Goal: Task Accomplishment & Management: Use online tool/utility

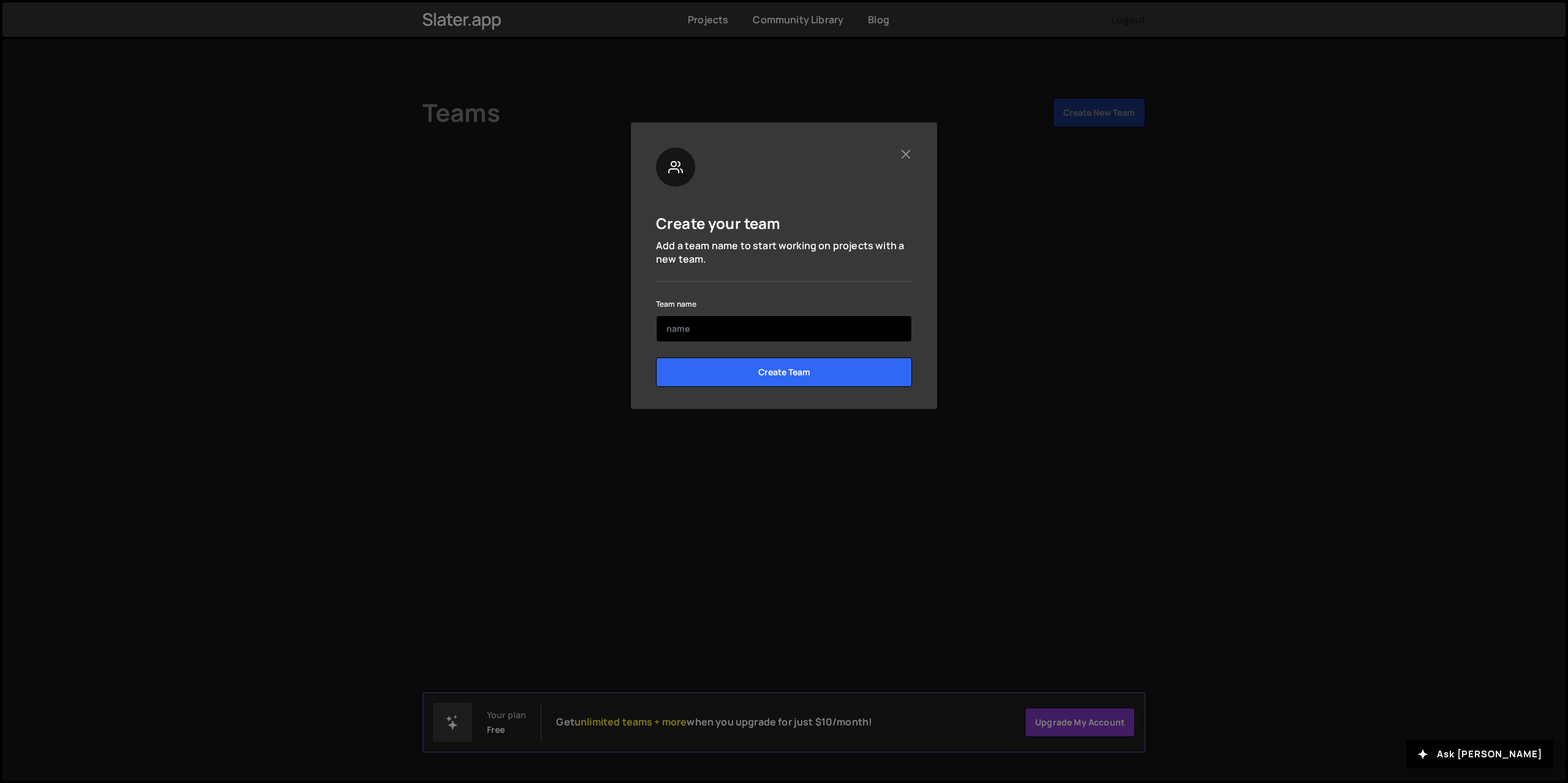
click at [748, 332] on input "text" at bounding box center [784, 329] width 256 height 27
type input "Arivo"
click at [785, 380] on input "Create Team" at bounding box center [784, 372] width 256 height 29
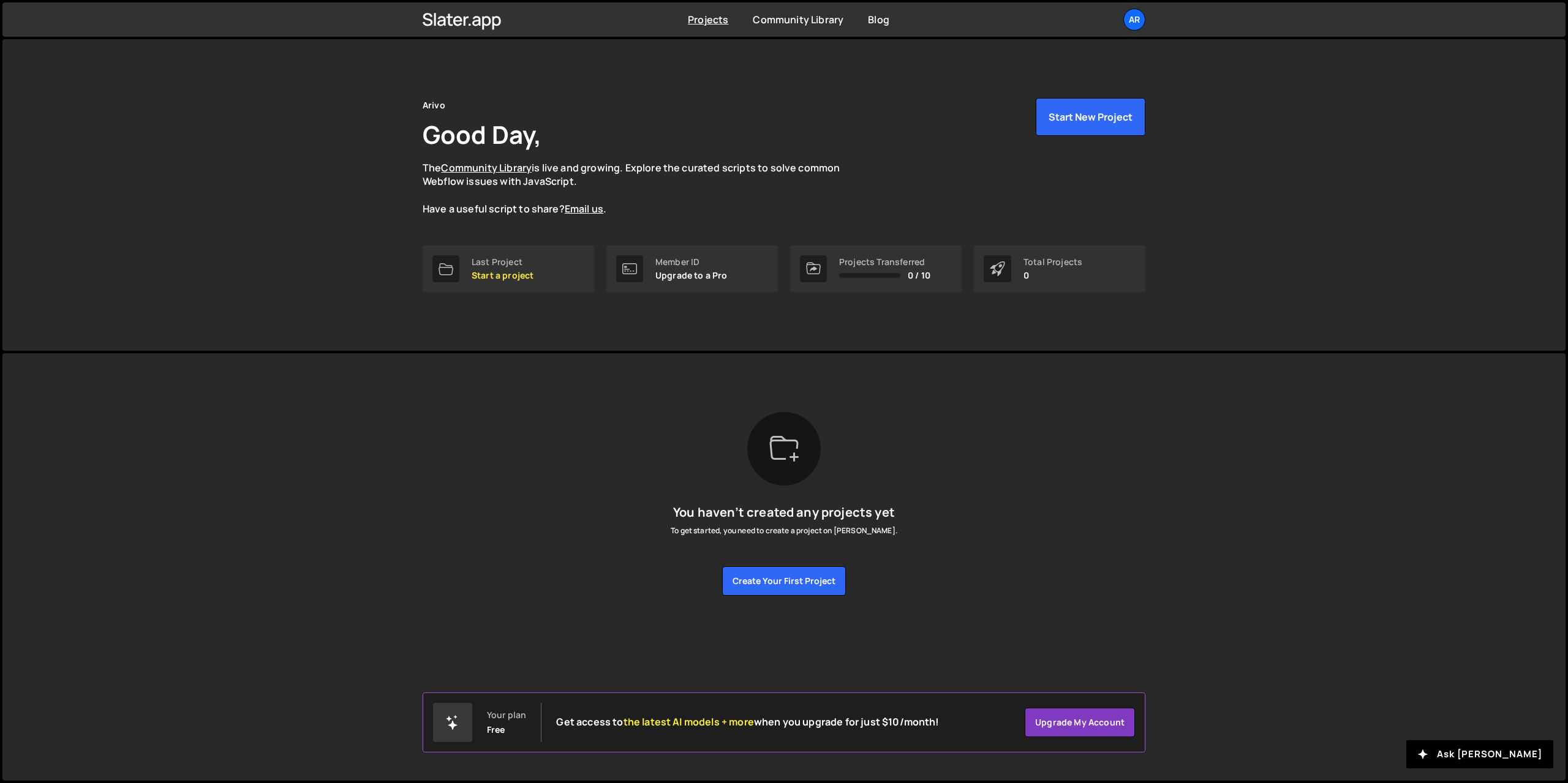
drag, startPoint x: 409, startPoint y: 14, endPoint x: 561, endPoint y: 30, distance: 152.8
click at [560, 29] on div "Projects Community Library Blog Ar Projects Your Teams Account Upgrade Logout" at bounding box center [784, 20] width 760 height 34
click at [798, 579] on button "Create your first project" at bounding box center [784, 581] width 123 height 29
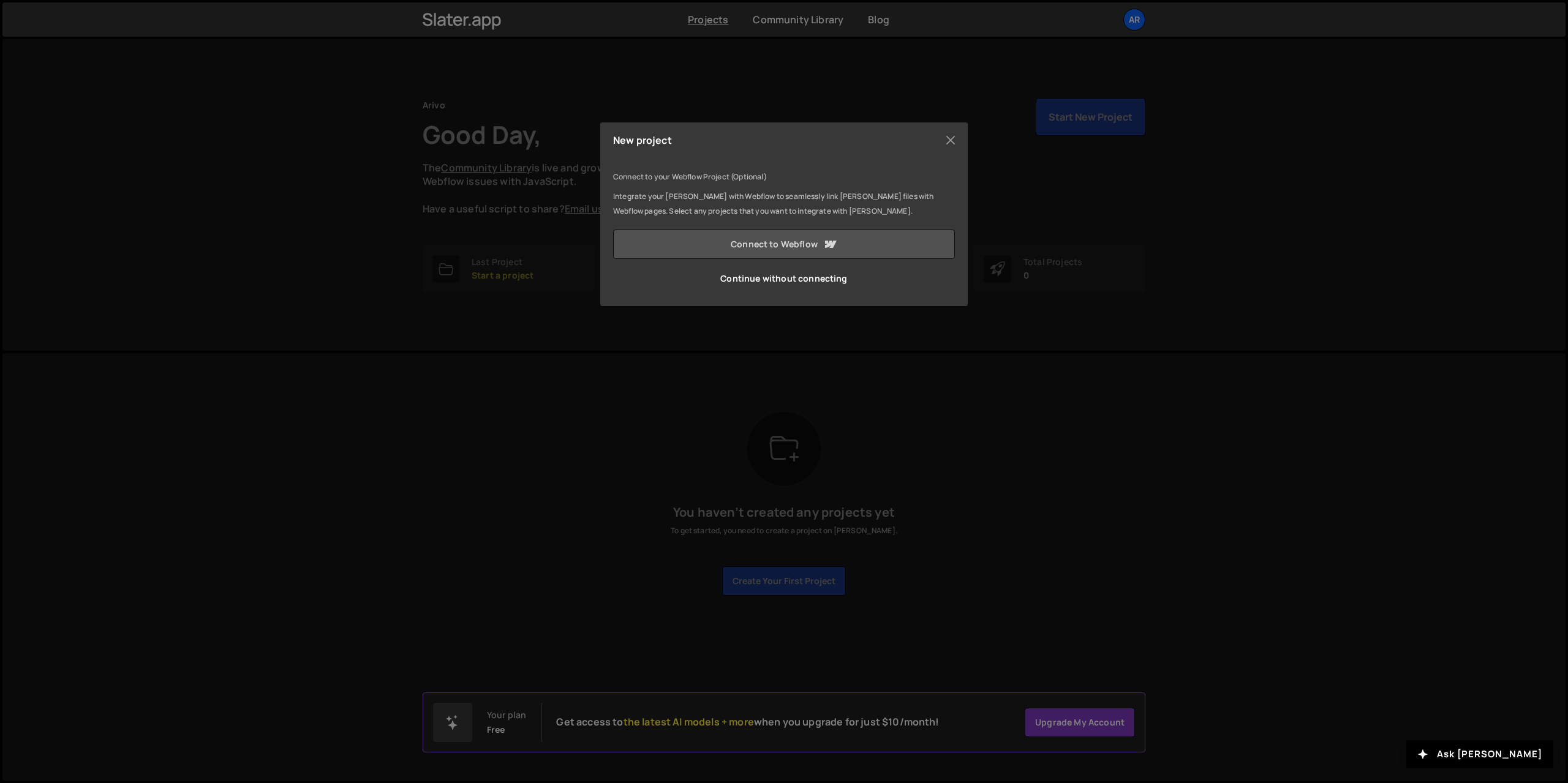
click at [730, 244] on link "Connect to Webflow" at bounding box center [784, 244] width 341 height 29
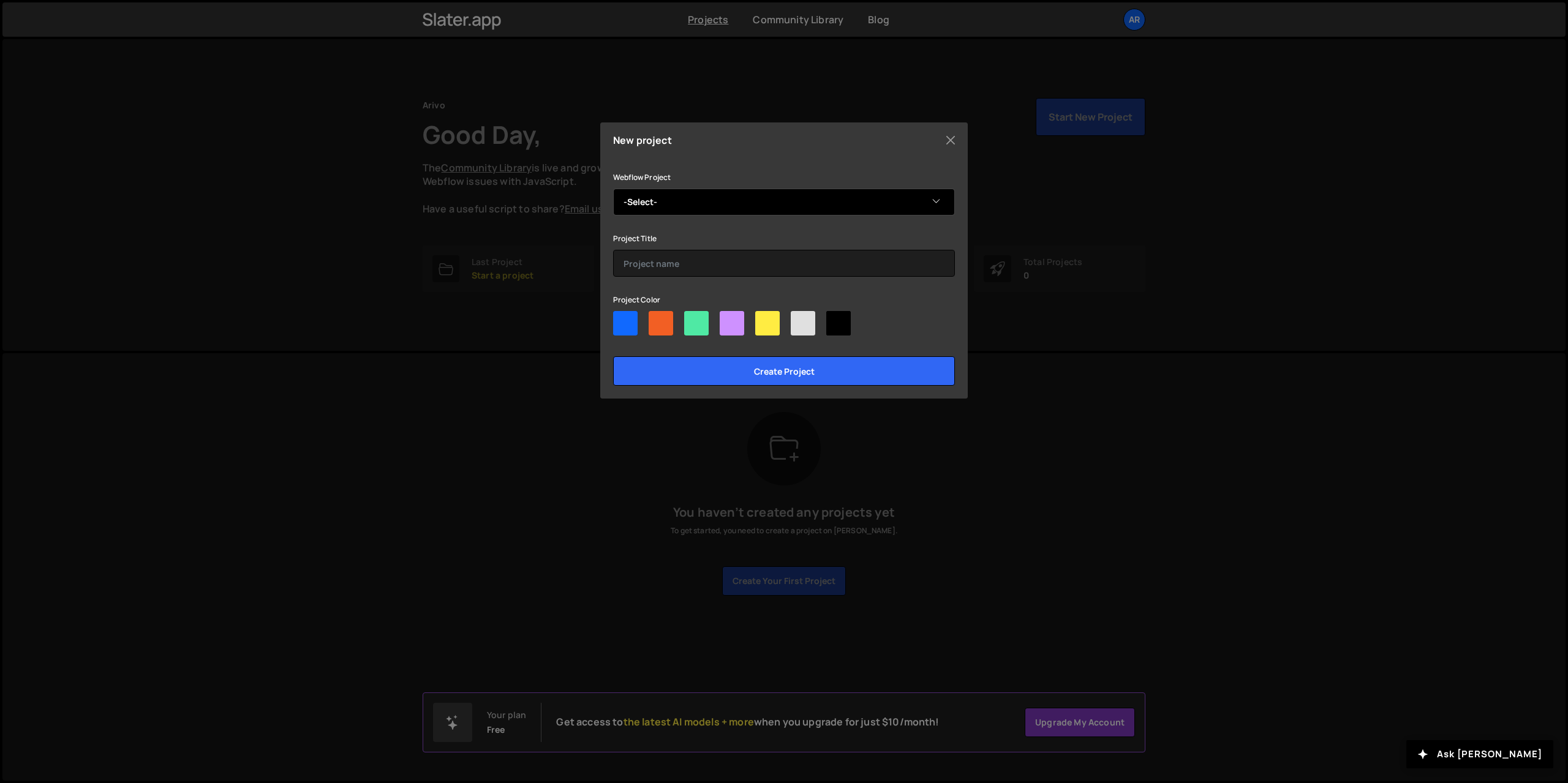
click at [711, 205] on select "-Select- Tomas Mlot's Playground" at bounding box center [784, 202] width 341 height 27
select select "54c3de35c4969dbf2f147626"
click at [613, 189] on select "-Select- Tomas Mlot's Playground" at bounding box center [784, 202] width 341 height 27
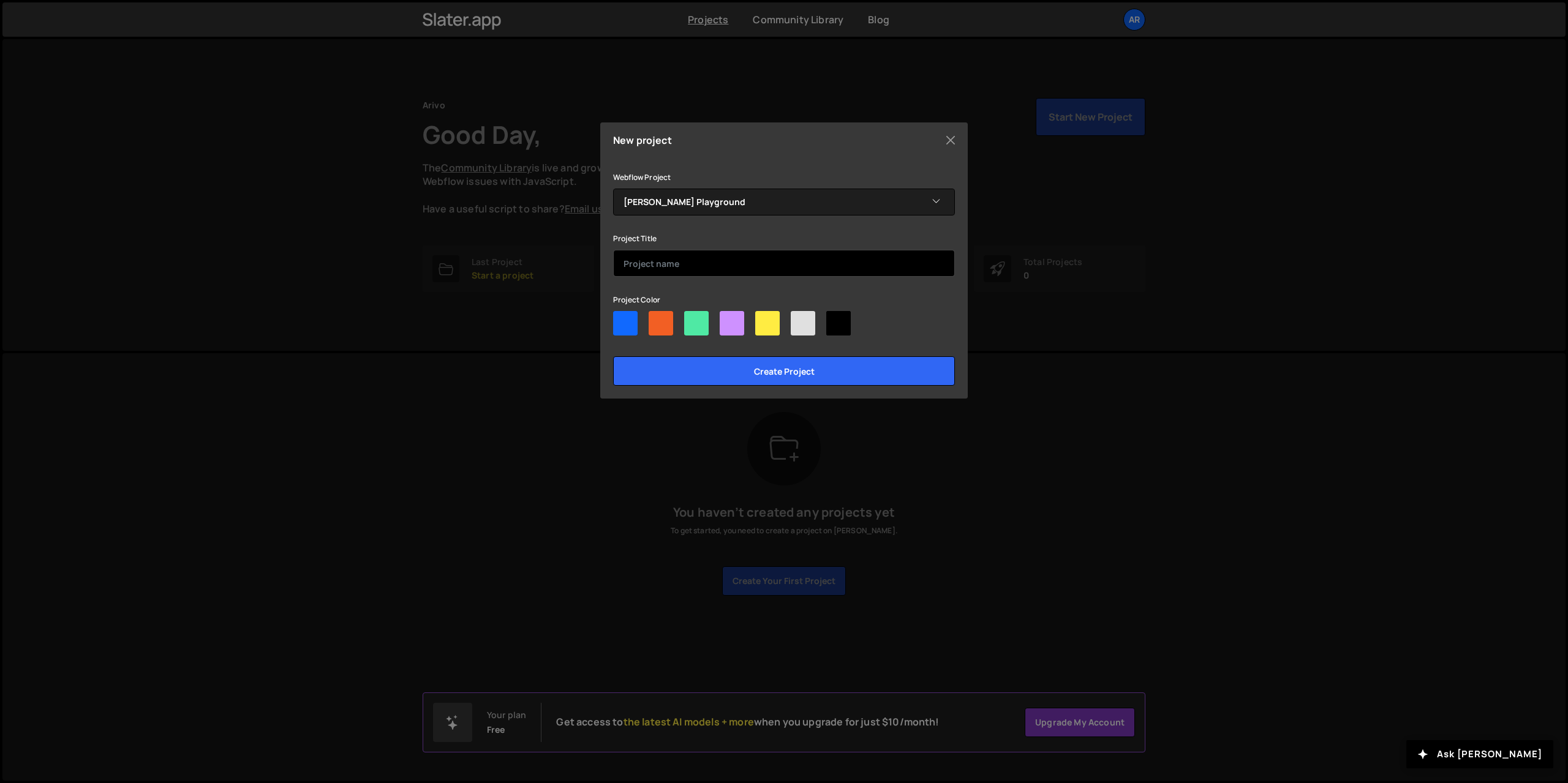
click at [684, 265] on input "text" at bounding box center [784, 264] width 341 height 27
type input "Arivo"
click at [620, 323] on div at bounding box center [625, 323] width 24 height 24
click at [620, 319] on input"] "radio" at bounding box center [617, 315] width 8 height 8
radio input"] "true"
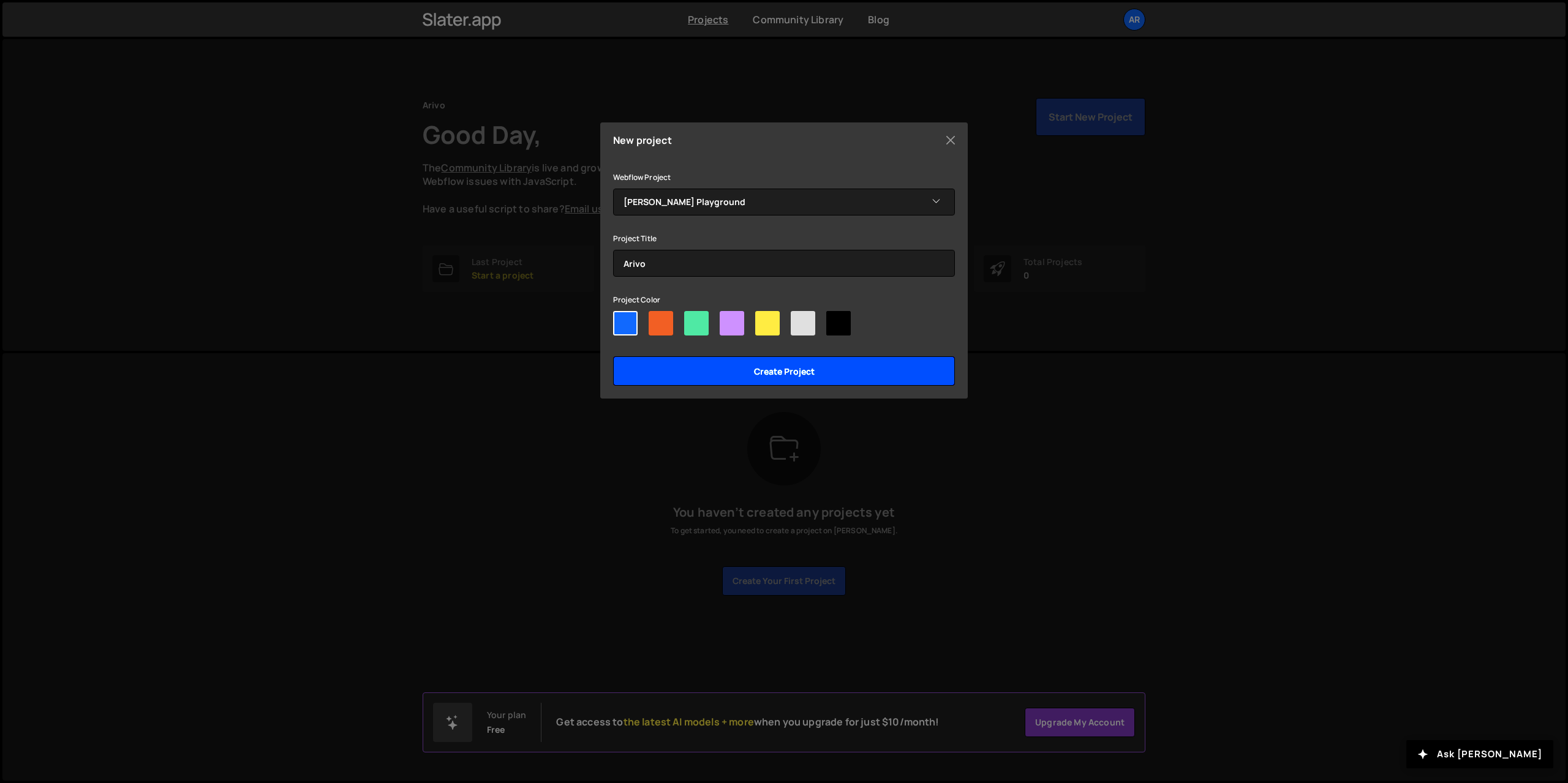
click at [750, 371] on input "Create project" at bounding box center [784, 371] width 341 height 29
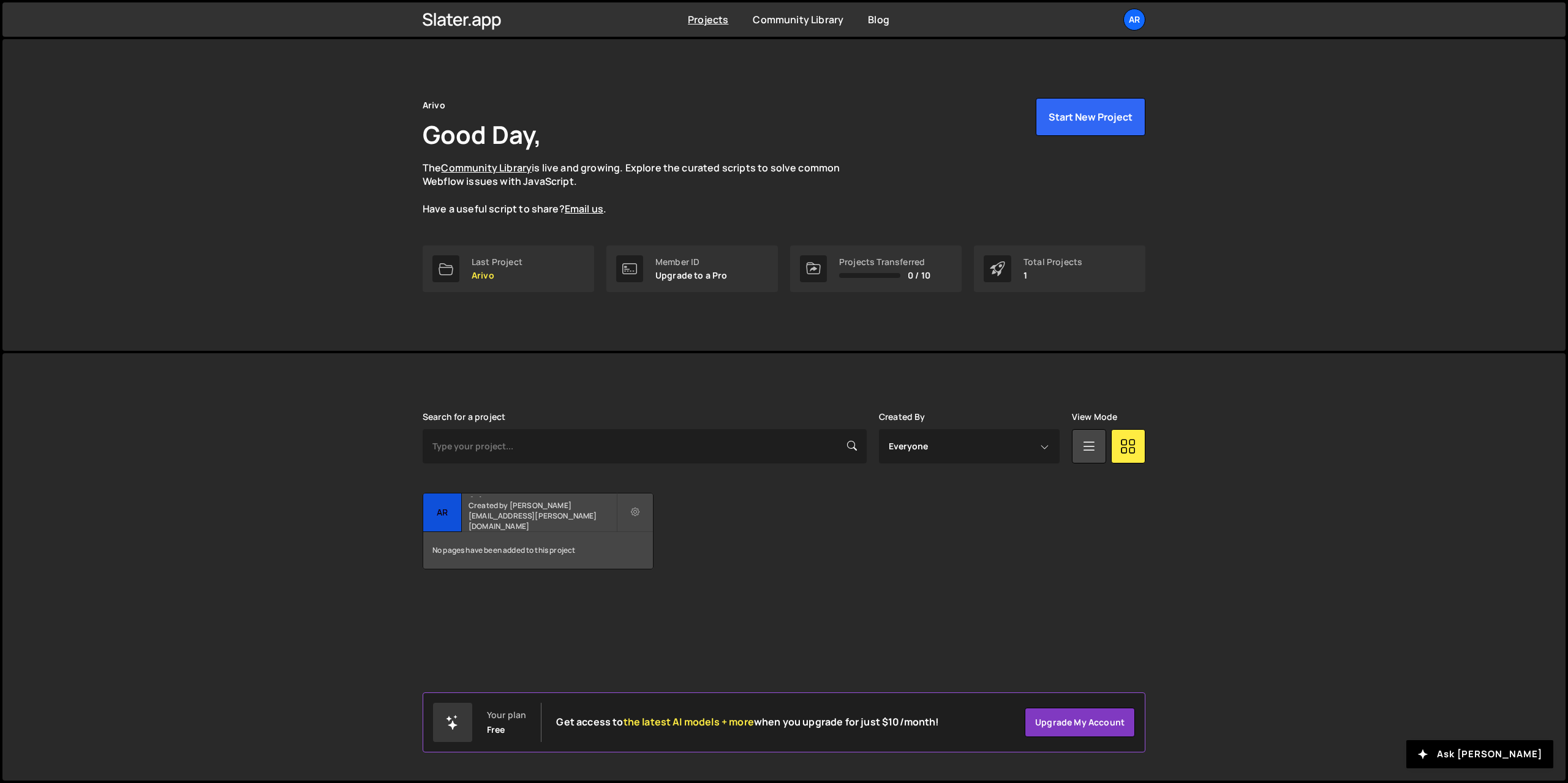
click at [564, 538] on div "No pages have been added to this project" at bounding box center [537, 550] width 230 height 37
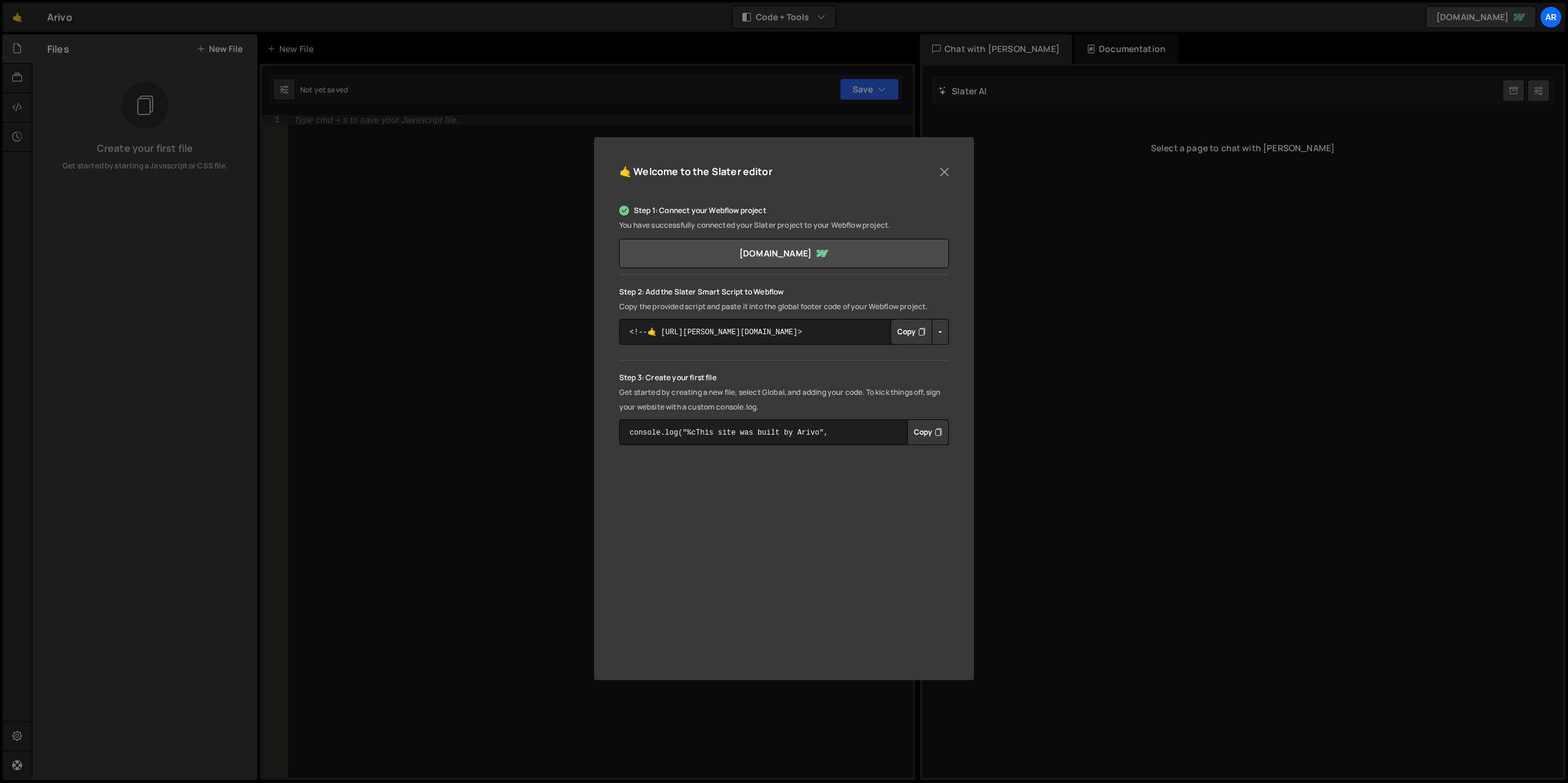
click at [906, 330] on button "Copy" at bounding box center [911, 332] width 42 height 26
click at [805, 257] on link "[DOMAIN_NAME]" at bounding box center [784, 253] width 330 height 29
